Goal: Task Accomplishment & Management: Use online tool/utility

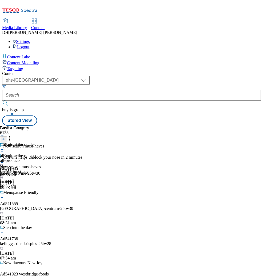
select select "ghs-[GEOGRAPHIC_DATA]"
click at [19, 66] on span "Targeting" at bounding box center [15, 68] width 16 height 5
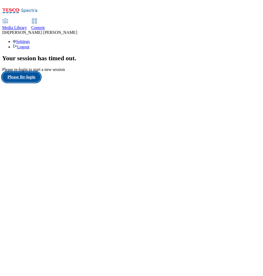
click at [34, 82] on button "Please Re-login" at bounding box center [21, 77] width 38 height 10
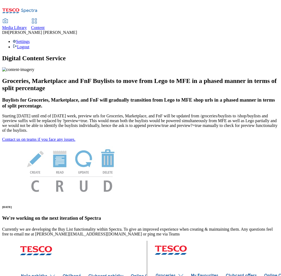
click at [45, 25] on span "Content" at bounding box center [38, 27] width 14 height 5
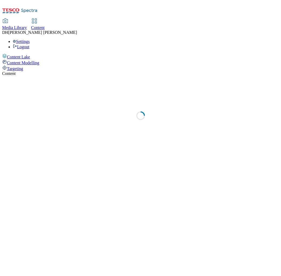
select select "group-comms"
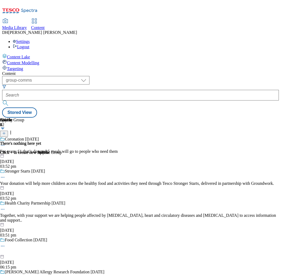
click at [23, 66] on span "Targeting" at bounding box center [15, 68] width 16 height 5
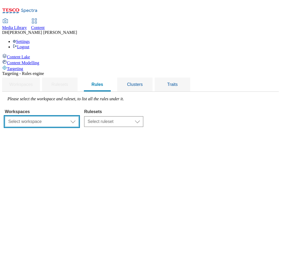
click at [79, 116] on select "Select workspace Content" at bounding box center [42, 121] width 74 height 11
select select "f510054f-adaa-4692-b570-80fa3897127a"
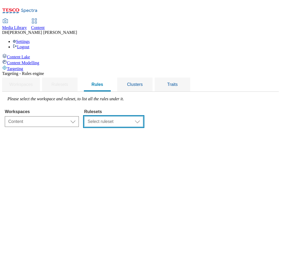
click at [143, 116] on select "Select ruleset CZ HU ROI SK UK" at bounding box center [113, 121] width 59 height 11
select select "7f9e739d-6abb-424f-b94f-4b375a3fe6e0"
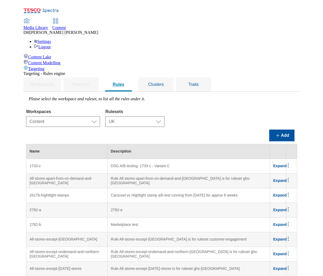
scroll to position [2228, 0]
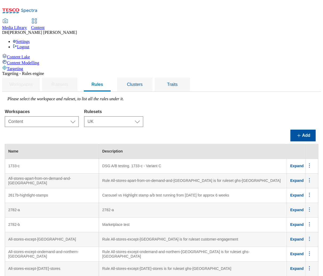
click at [143, 82] on span "Clusters" at bounding box center [135, 84] width 16 height 5
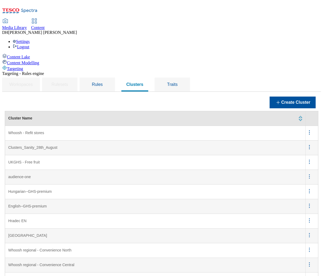
scroll to position [576, 0]
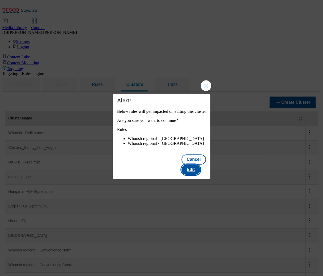
click at [200, 168] on button "Edit" at bounding box center [191, 169] width 19 height 10
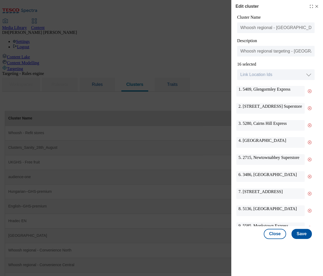
click at [259, 89] on div "1. 5409, [GEOGRAPHIC_DATA] Express" at bounding box center [271, 91] width 68 height 11
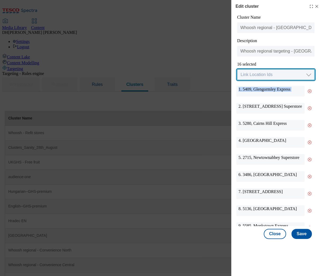
click at [262, 75] on select "Link Location Ids Choose location from table Add Bulk Location UUIDs" at bounding box center [276, 74] width 78 height 11
click at [262, 89] on div "1. 5409, [GEOGRAPHIC_DATA] Express" at bounding box center [271, 91] width 68 height 11
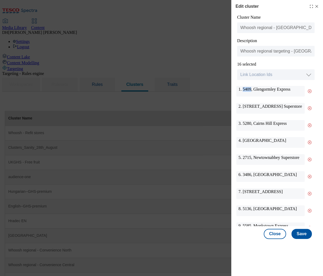
drag, startPoint x: 252, startPoint y: 90, endPoint x: 243, endPoint y: 91, distance: 9.1
click at [243, 91] on div "1. 5409, [GEOGRAPHIC_DATA] Express" at bounding box center [271, 91] width 68 height 11
copy div "5409"
click at [261, 77] on select "Link Location Ids Choose location from table Add Bulk Location UUIDs" at bounding box center [276, 74] width 78 height 11
select select "locationtable"
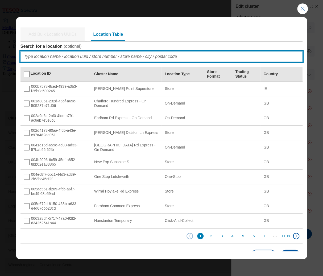
click at [63, 53] on input "Search for a location ( optional )" at bounding box center [162, 56] width 283 height 11
paste input "5409"
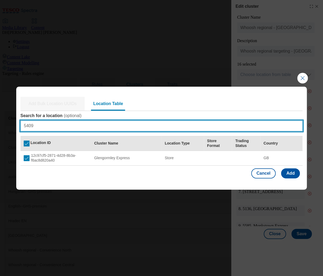
type input "5409"
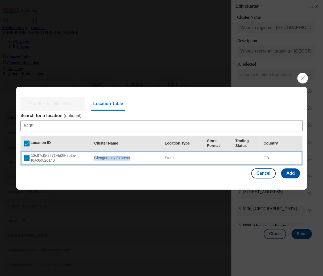
drag, startPoint x: 94, startPoint y: 158, endPoint x: 132, endPoint y: 158, distance: 38.1
click at [132, 158] on td "Glengormley Express" at bounding box center [126, 158] width 71 height 15
copy div "Glengormley Express"
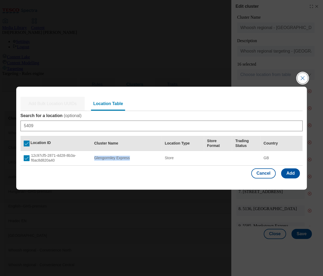
click at [262, 79] on button "Close Modal" at bounding box center [303, 78] width 11 height 11
